Goal: Transaction & Acquisition: Book appointment/travel/reservation

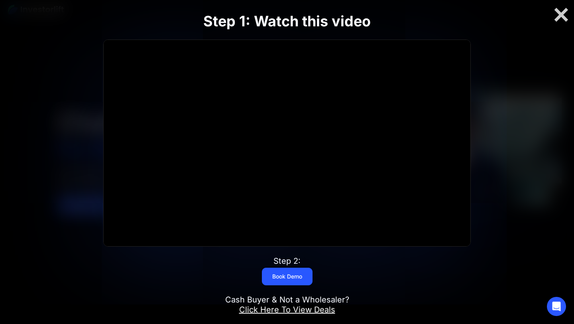
click at [282, 135] on div at bounding box center [287, 143] width 367 height 206
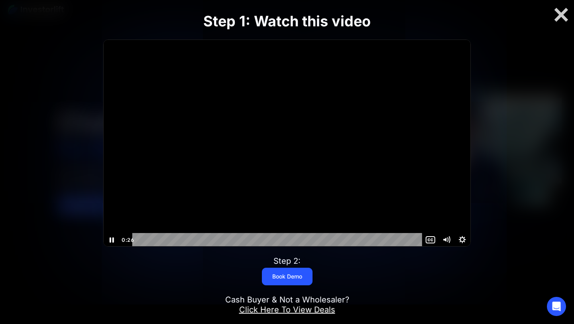
click at [112, 242] on icon "Pause" at bounding box center [112, 240] width 16 height 14
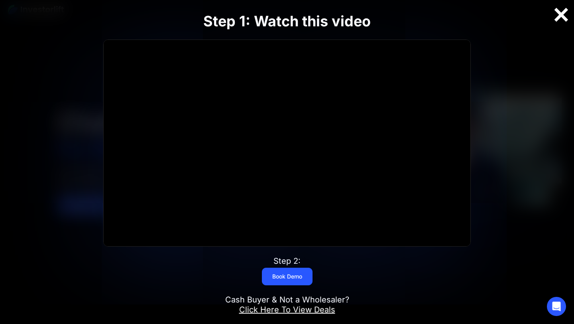
click at [563, 16] on div at bounding box center [561, 14] width 26 height 17
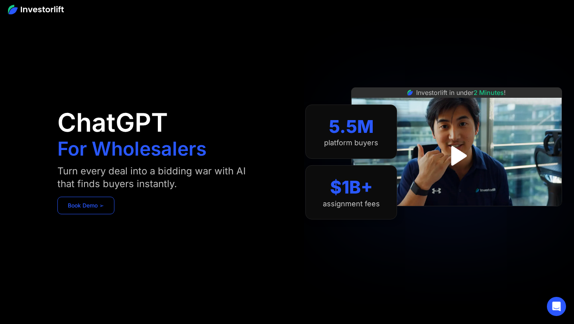
click at [89, 208] on link "Book Demo ➢" at bounding box center [85, 205] width 57 height 18
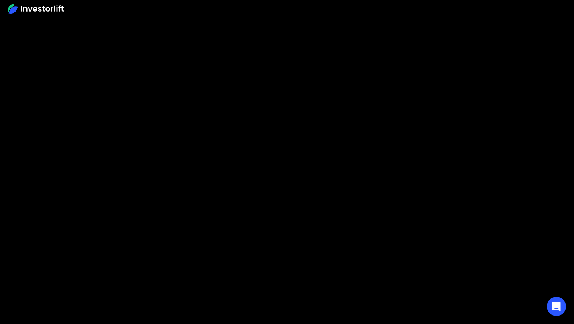
scroll to position [37, 0]
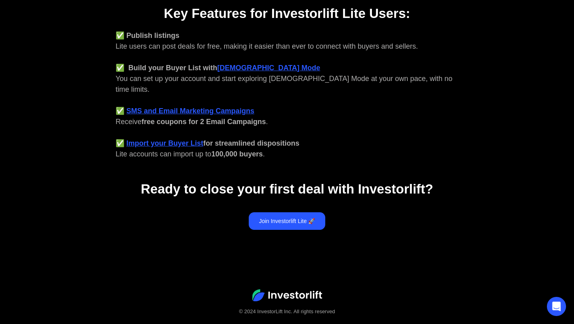
scroll to position [338, 0]
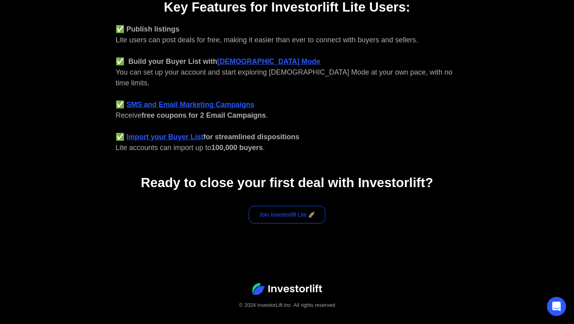
click at [289, 206] on link "Join Investorlift Lite 🚀" at bounding box center [287, 215] width 77 height 18
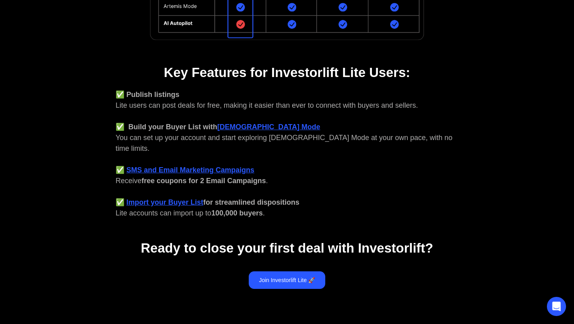
scroll to position [277, 0]
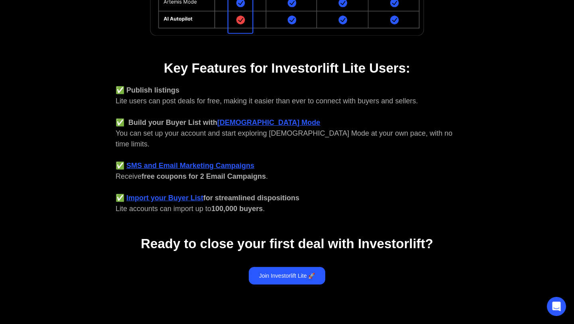
click at [369, 238] on strong "Ready to close your first deal with Investorlift?" at bounding box center [287, 243] width 292 height 15
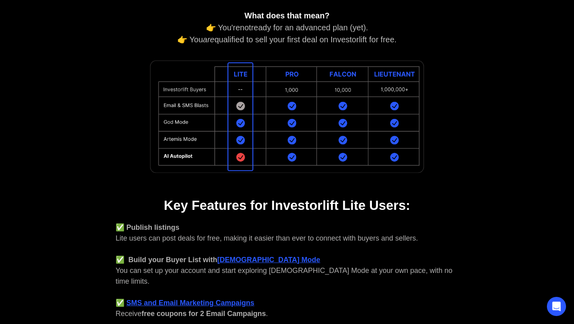
scroll to position [0, 0]
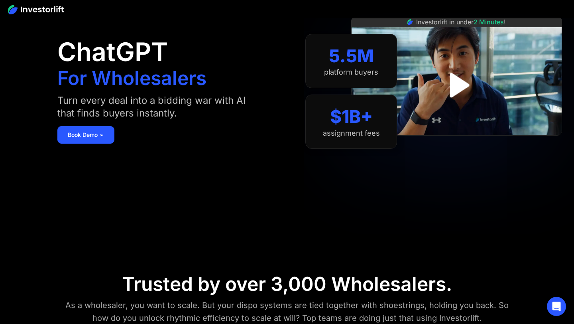
scroll to position [90, 0]
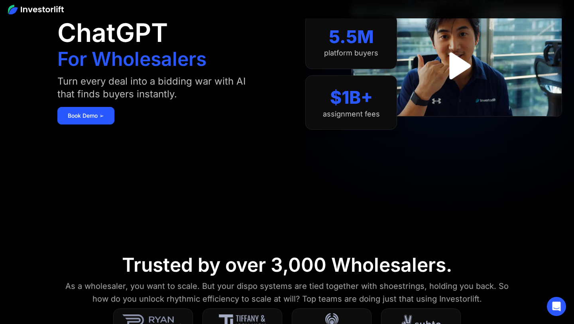
click at [457, 60] on img "open lightbox" at bounding box center [456, 65] width 49 height 49
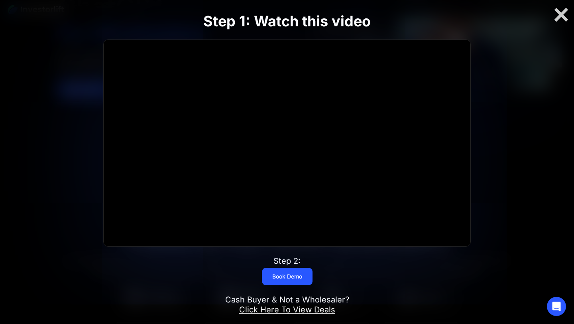
scroll to position [114, 0]
click at [560, 15] on div at bounding box center [561, 14] width 26 height 17
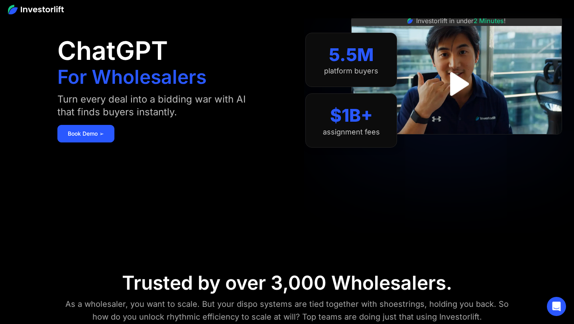
scroll to position [71, 0]
click at [458, 87] on img "open lightbox" at bounding box center [456, 84] width 52 height 52
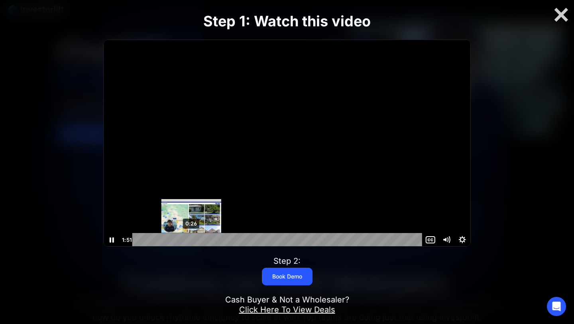
click at [191, 239] on div "0:26" at bounding box center [278, 240] width 280 height 14
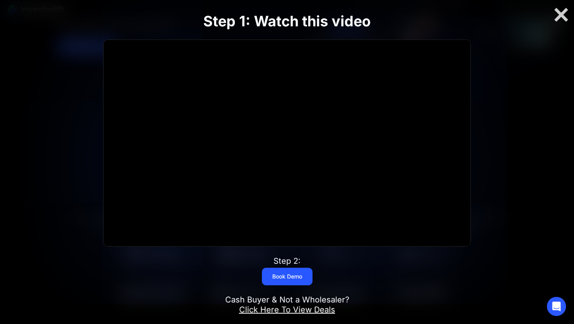
scroll to position [161, 0]
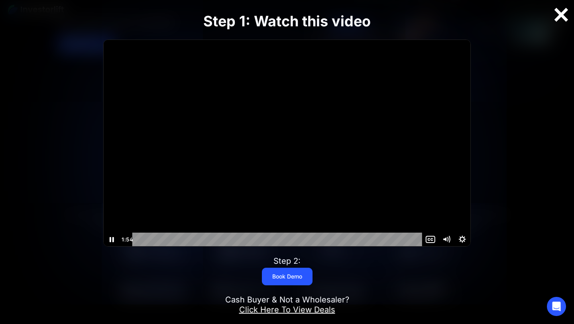
click at [558, 14] on div at bounding box center [561, 14] width 26 height 17
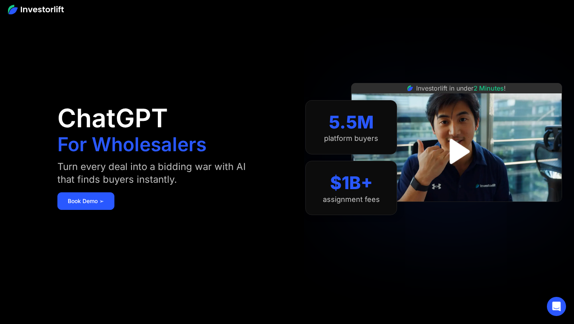
scroll to position [0, 0]
